Goal: Task Accomplishment & Management: Manage account settings

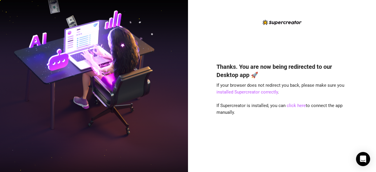
drag, startPoint x: 238, startPoint y: 132, endPoint x: 240, endPoint y: 128, distance: 4.2
click at [238, 132] on div "Thanks. You are now being redirected to our Desktop app 🚀 If your browser does …" at bounding box center [282, 109] width 131 height 108
click at [297, 104] on link "click here" at bounding box center [296, 105] width 19 height 5
click at [295, 105] on link "click here" at bounding box center [296, 105] width 19 height 5
click at [295, 106] on link "click here" at bounding box center [296, 105] width 19 height 5
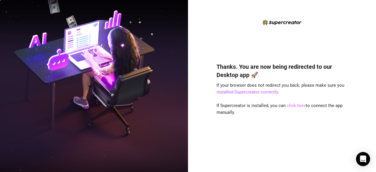
click at [292, 107] on link "click here" at bounding box center [296, 105] width 19 height 5
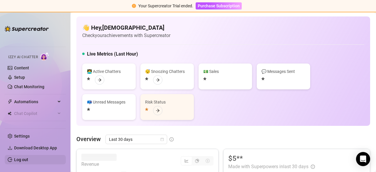
click at [22, 159] on link "Log out" at bounding box center [21, 159] width 14 height 5
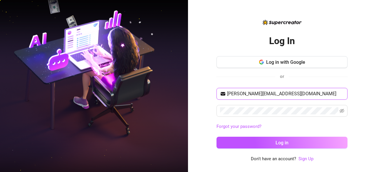
click at [253, 94] on input "[PERSON_NAME][EMAIL_ADDRESS][DOMAIN_NAME]" at bounding box center [285, 93] width 117 height 7
drag, startPoint x: 303, startPoint y: 96, endPoint x: 206, endPoint y: 97, distance: 96.7
click at [206, 97] on div "Log In Log in with Google or [PERSON_NAME][EMAIL_ADDRESS][DOMAIN_NAME] Forgot y…" at bounding box center [282, 86] width 188 height 172
type input "[EMAIL_ADDRESS][DOMAIN_NAME]"
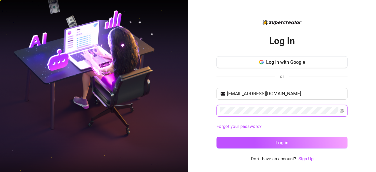
click at [206, 111] on div "Log In Log in with Google or [EMAIL_ADDRESS][DOMAIN_NAME] Forgot your password?…" at bounding box center [282, 86] width 188 height 172
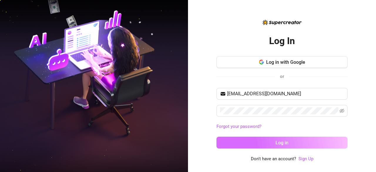
click at [225, 146] on button "Log in" at bounding box center [282, 143] width 131 height 12
